Goal: Task Accomplishment & Management: Use online tool/utility

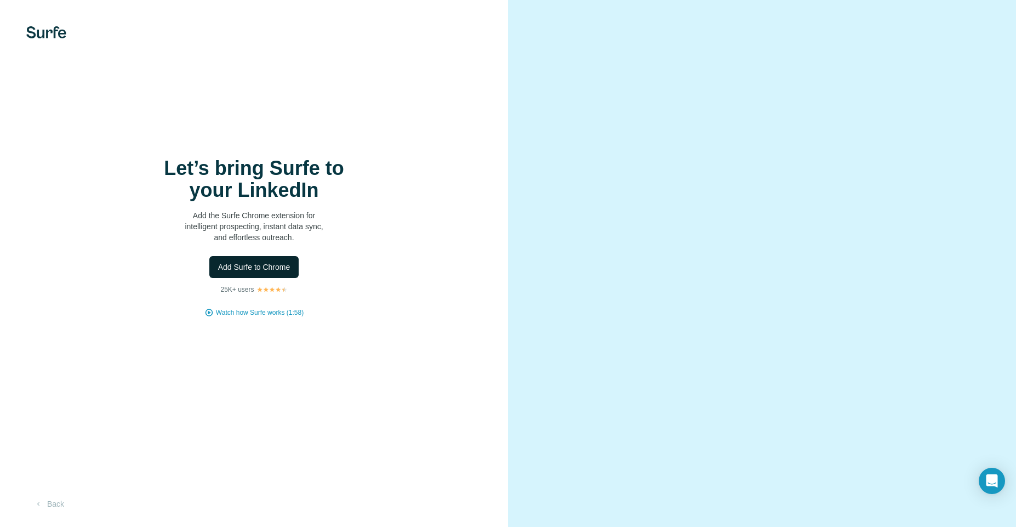
click at [282, 271] on span "Add Surfe to Chrome" at bounding box center [254, 266] width 72 height 11
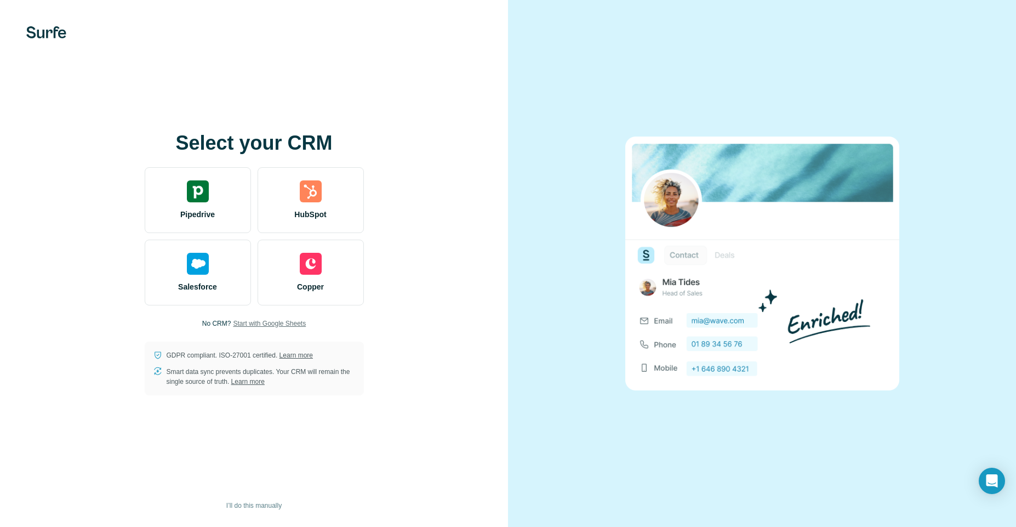
click at [255, 324] on span "Start with Google Sheets" at bounding box center [269, 323] width 73 height 10
click at [272, 508] on span "I’ll do this manually" at bounding box center [253, 505] width 55 height 10
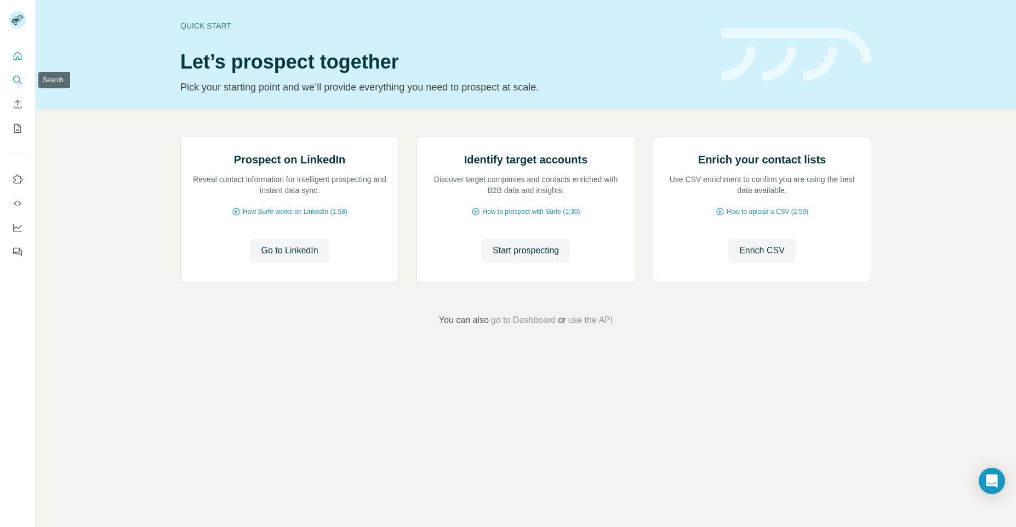
click at [18, 78] on icon "Search" at bounding box center [17, 80] width 11 height 11
